Goal: Transaction & Acquisition: Book appointment/travel/reservation

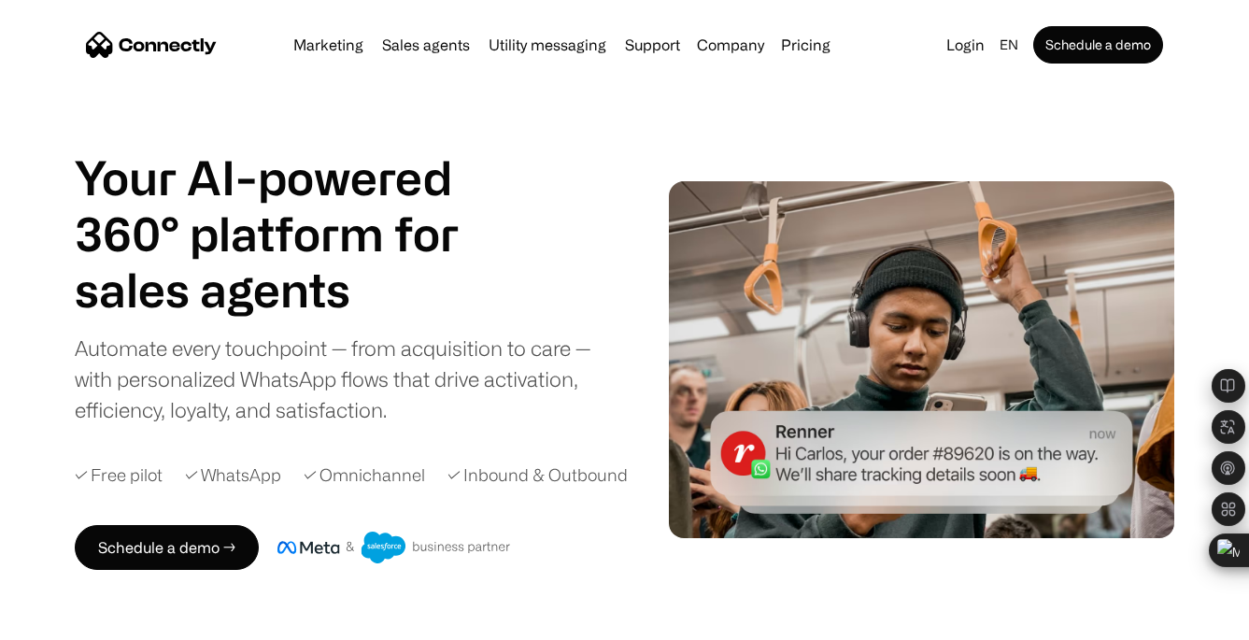
click at [591, 212] on div "Your AI-powered 360° platform for sales agents support utility sales agents Sli…" at bounding box center [346, 286] width 543 height 275
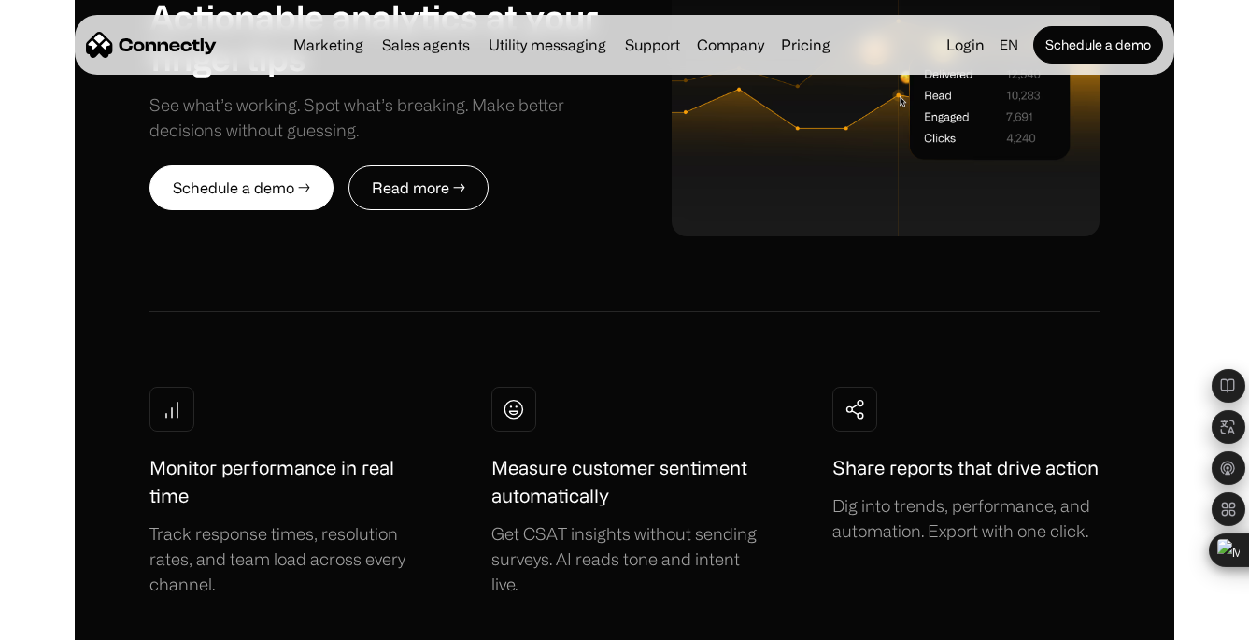
scroll to position [4685, 0]
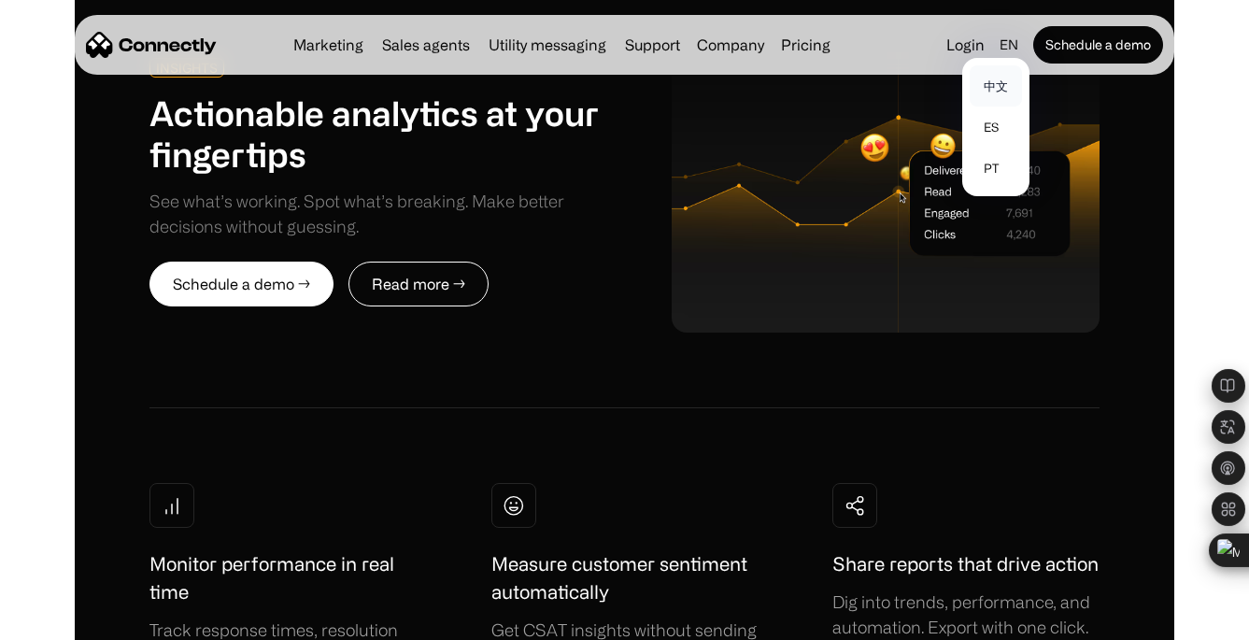
click at [1004, 79] on link "中文" at bounding box center [995, 85] width 52 height 41
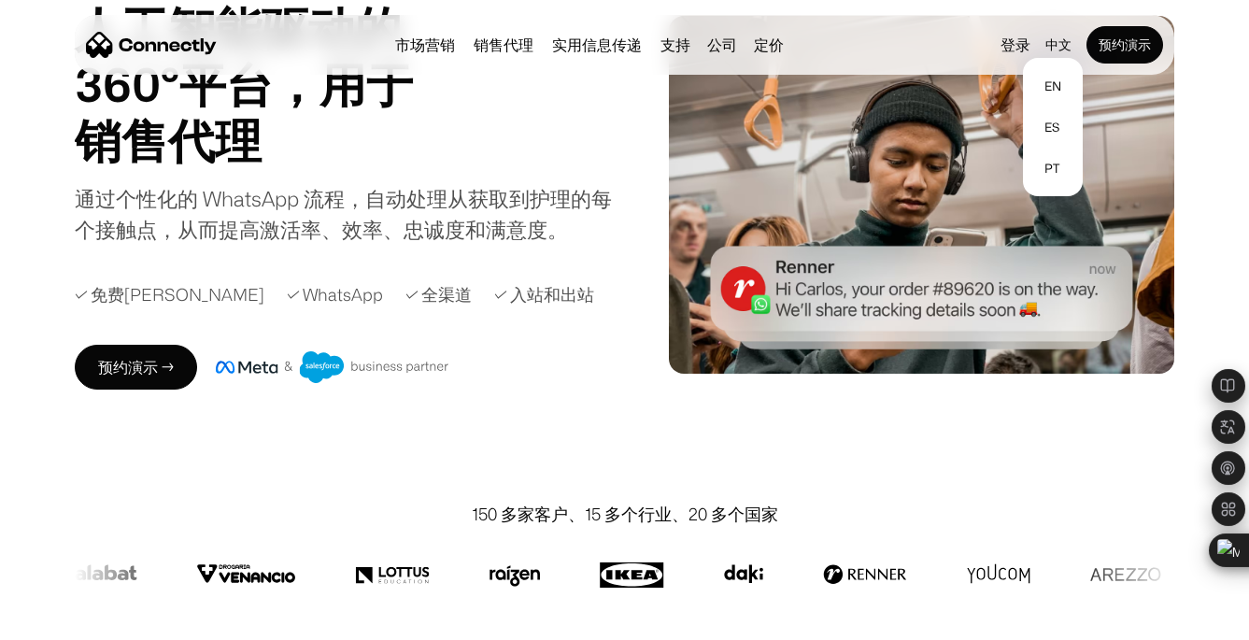
scroll to position [0, 0]
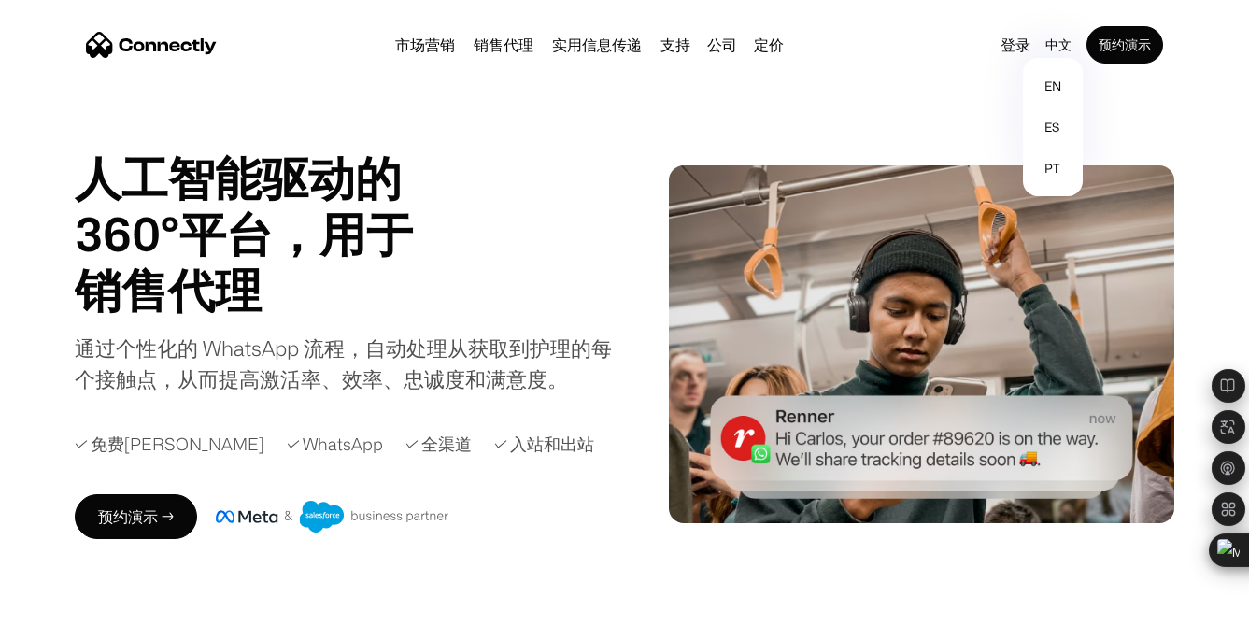
click at [608, 242] on div "人工智能驱动的 360°平台，用于 销售代理 支持 实用 销售代理 Slide 1 of 4. 通过个性化的 WhatsApp 流程，自动处理从获取到护理的每…" at bounding box center [346, 271] width 543 height 245
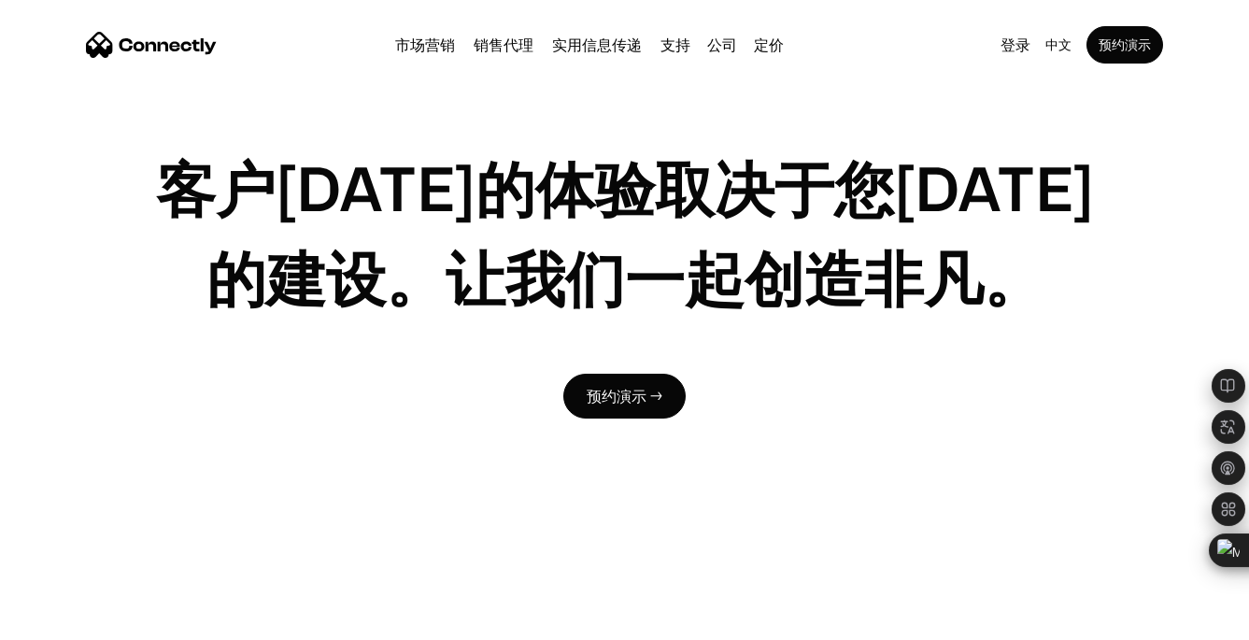
scroll to position [5508, 0]
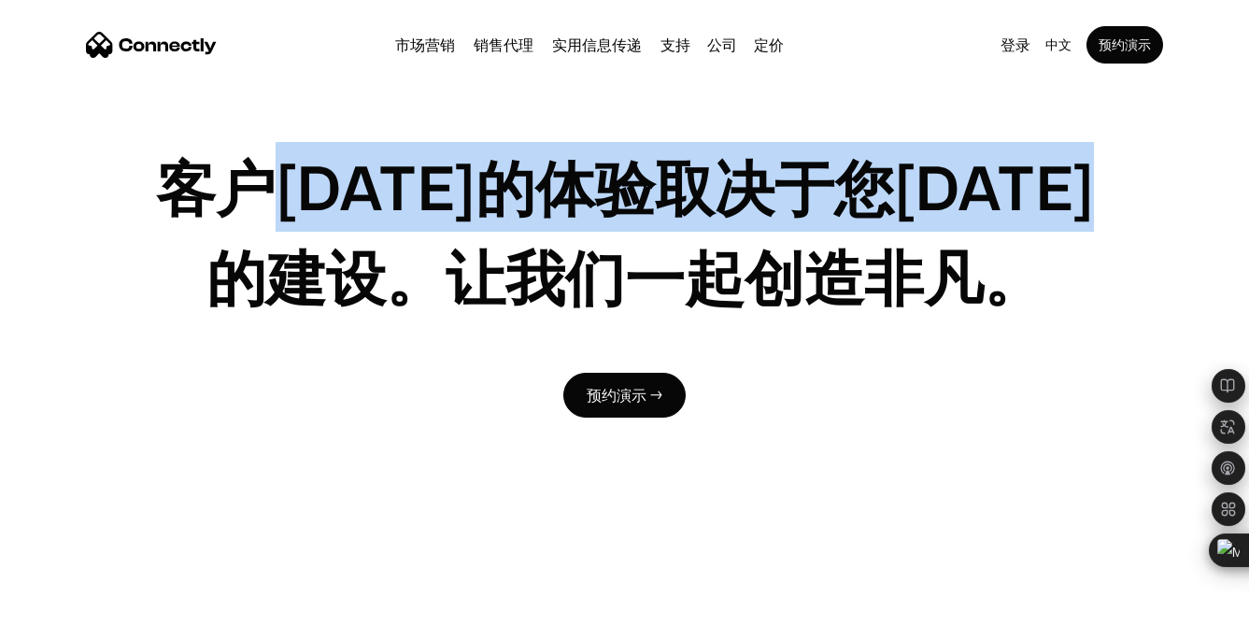
drag, startPoint x: 300, startPoint y: 174, endPoint x: 646, endPoint y: 268, distance: 359.1
click at [646, 268] on h1 "客户[DATE]的体验取决于您[DATE]的建设。让我们一起创造非凡。" at bounding box center [624, 231] width 950 height 179
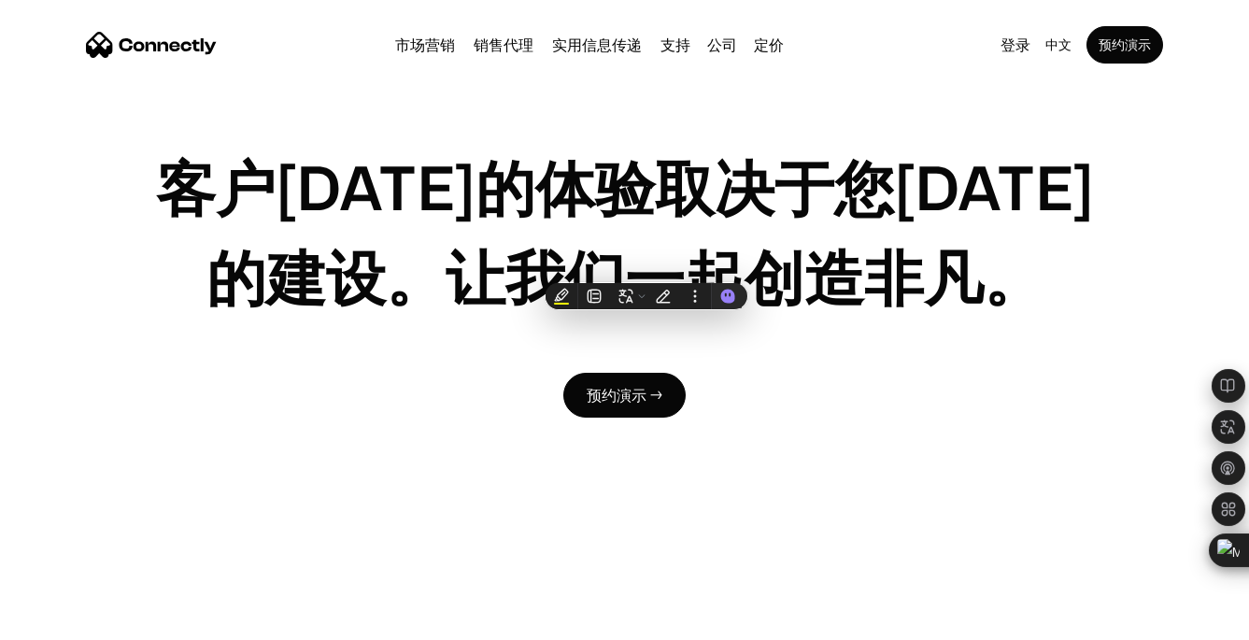
click at [897, 396] on div "客户明天的体验取决于您今天的建设。让我们一起创造非凡。 预约演示 →" at bounding box center [624, 269] width 1099 height 807
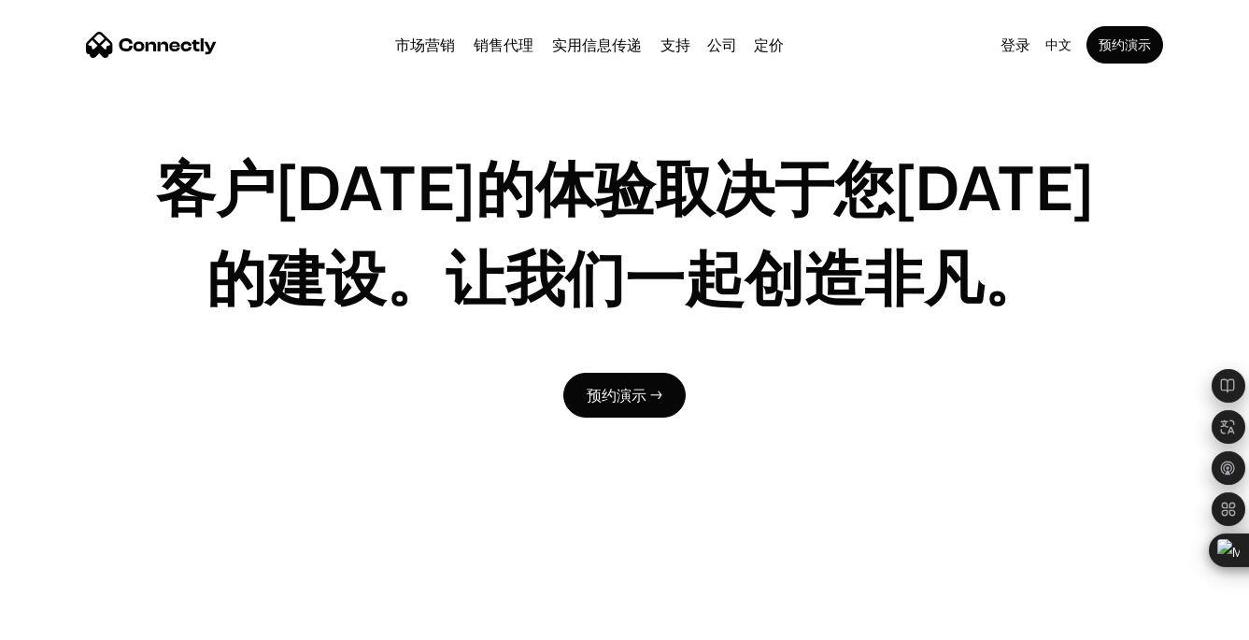
drag, startPoint x: 179, startPoint y: 183, endPoint x: 191, endPoint y: 182, distance: 12.2
click at [191, 182] on h1 "客户[DATE]的体验取决于您[DATE]的建设。让我们一起创造非凡。" at bounding box center [624, 231] width 950 height 179
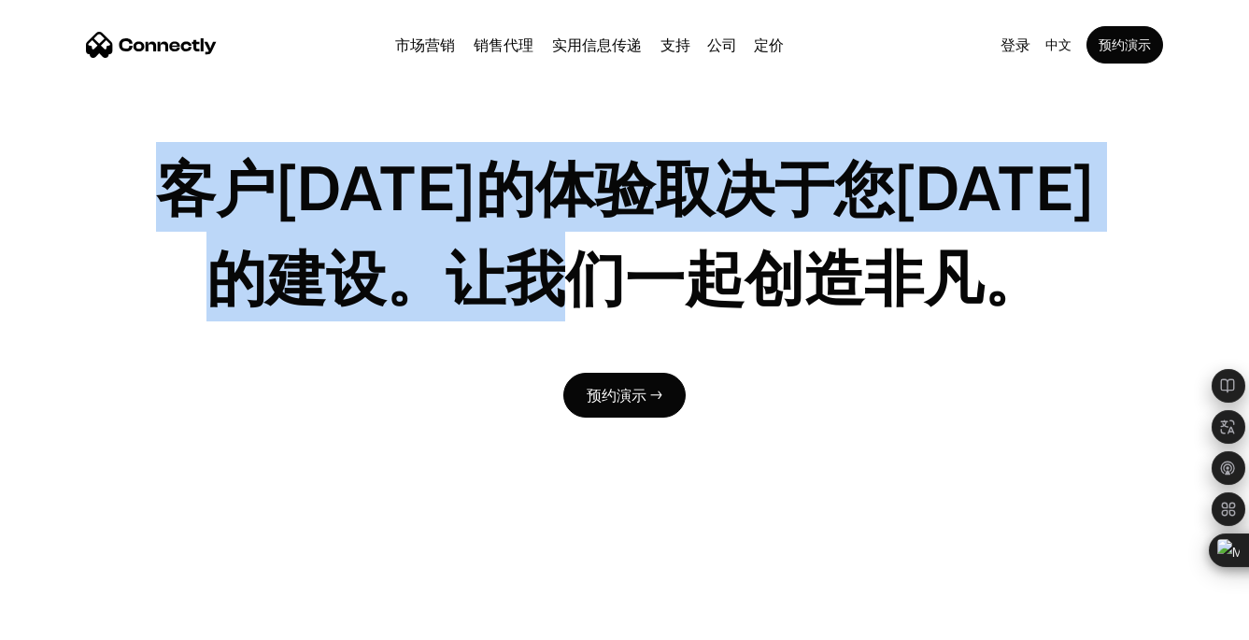
drag, startPoint x: 191, startPoint y: 182, endPoint x: 954, endPoint y: 303, distance: 772.4
click at [954, 303] on h1 "客户[DATE]的体验取决于您[DATE]的建设。让我们一起创造非凡。" at bounding box center [624, 231] width 950 height 179
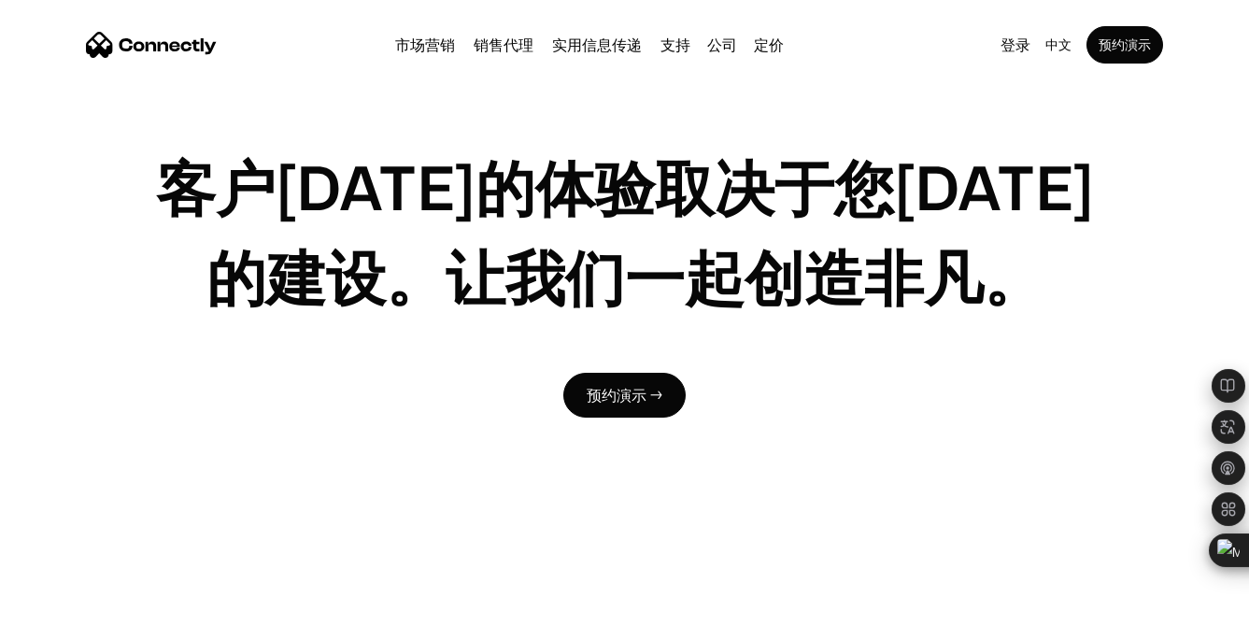
click at [770, 435] on div "客户明天的体验取决于您今天的建设。让我们一起创造非凡。 预约演示 →" at bounding box center [624, 269] width 1099 height 807
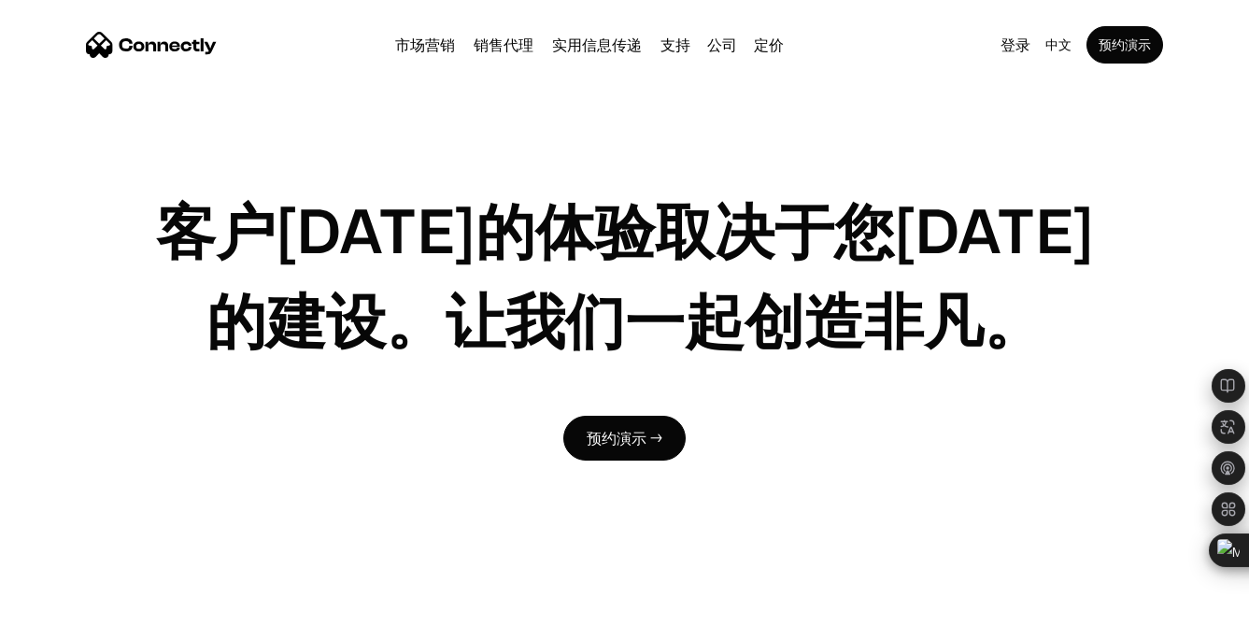
scroll to position [5577, 0]
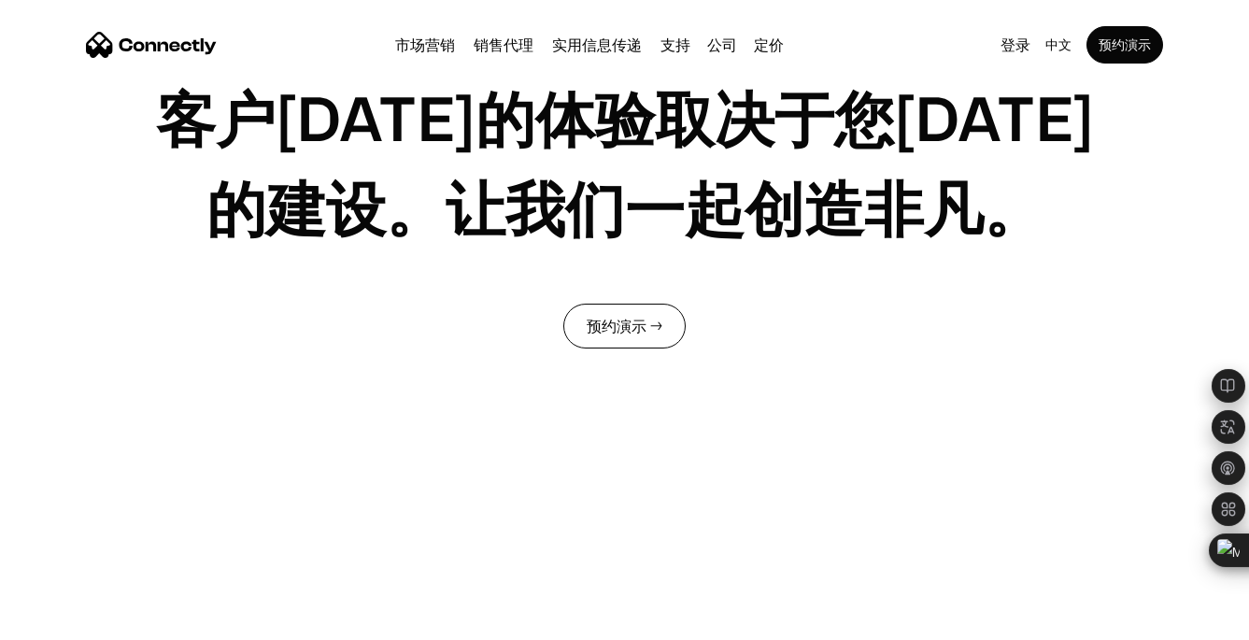
click at [655, 312] on link "预约演示 →" at bounding box center [624, 326] width 122 height 45
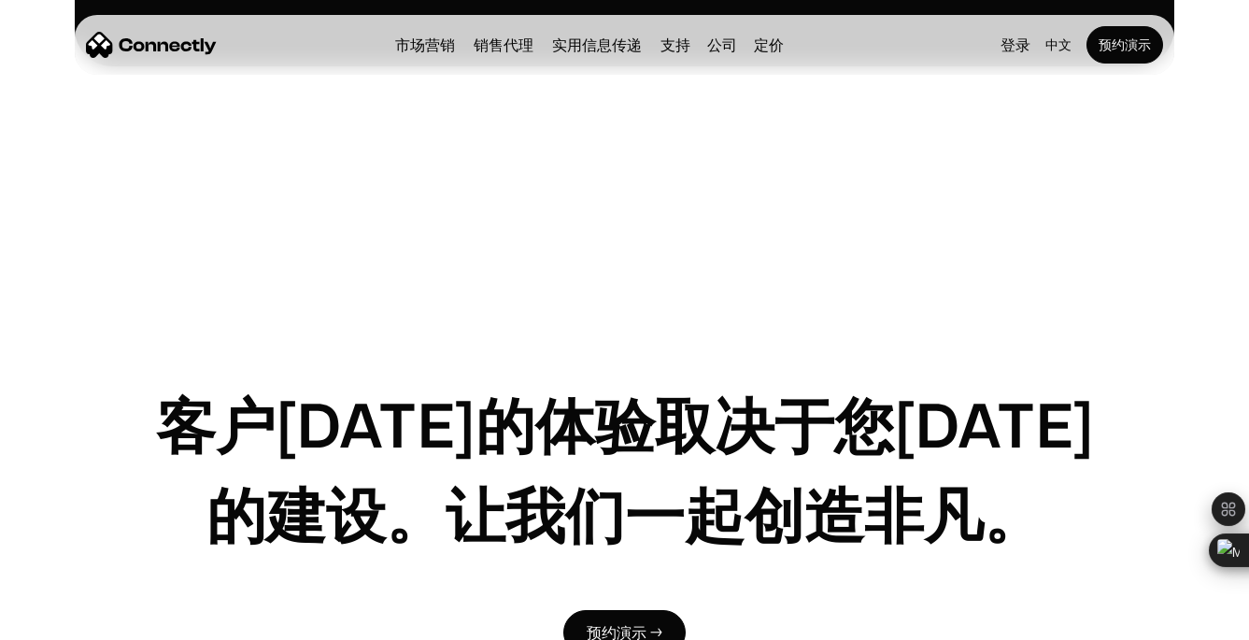
scroll to position [5123, 0]
